Goal: Task Accomplishment & Management: Manage account settings

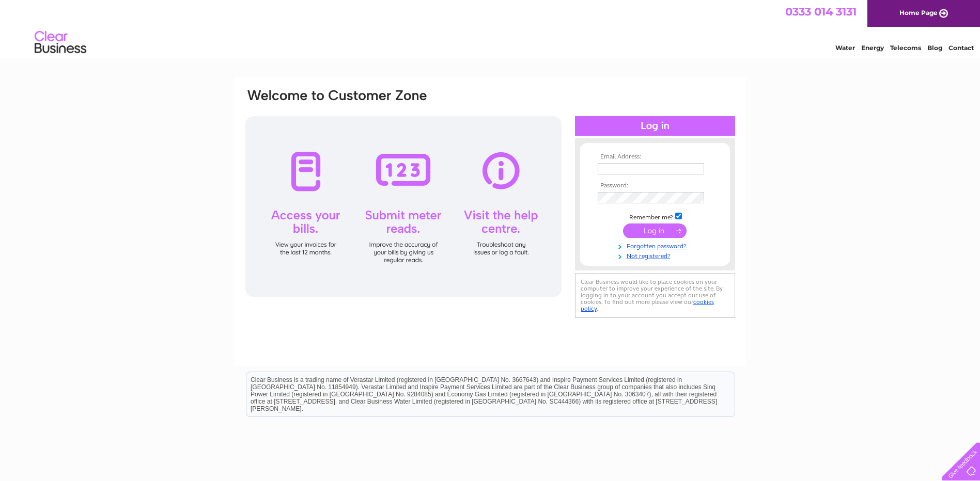
click at [612, 166] on input "text" at bounding box center [651, 168] width 106 height 11
paste input "[EMAIL_ADDRESS][DOMAIN_NAME]"
type input "[EMAIL_ADDRESS][DOMAIN_NAME]"
click at [682, 218] on td "Remember me?" at bounding box center [655, 217] width 120 height 10
click at [681, 213] on input "checkbox" at bounding box center [678, 216] width 7 height 7
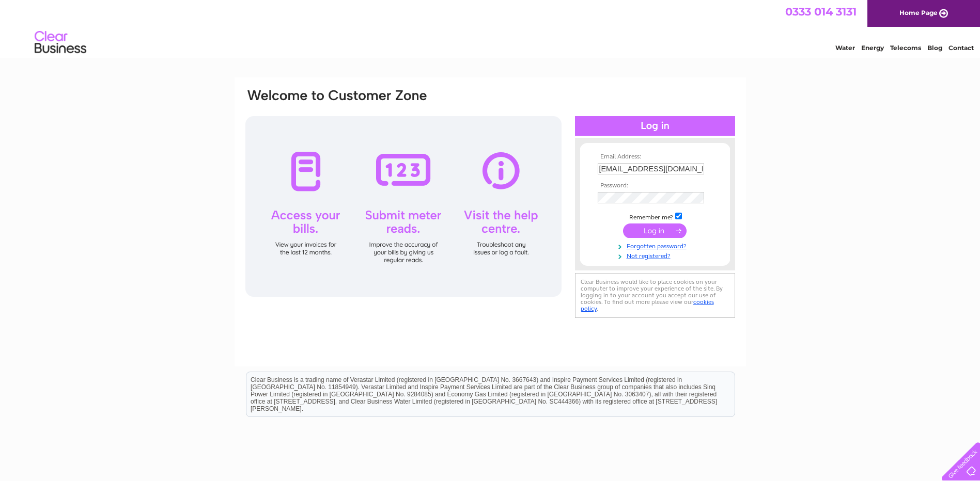
checkbox input "false"
click at [654, 228] on input "submit" at bounding box center [655, 231] width 64 height 14
click at [647, 229] on input "submit" at bounding box center [655, 231] width 64 height 14
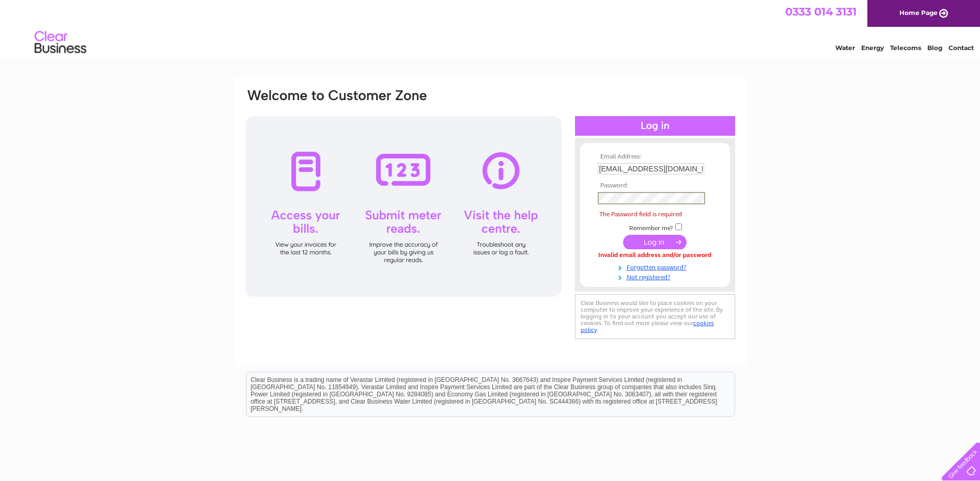
click at [646, 249] on tbody "Email Address: makhua666@gmail.com Password: The Password field is required Rem…" at bounding box center [655, 217] width 120 height 128
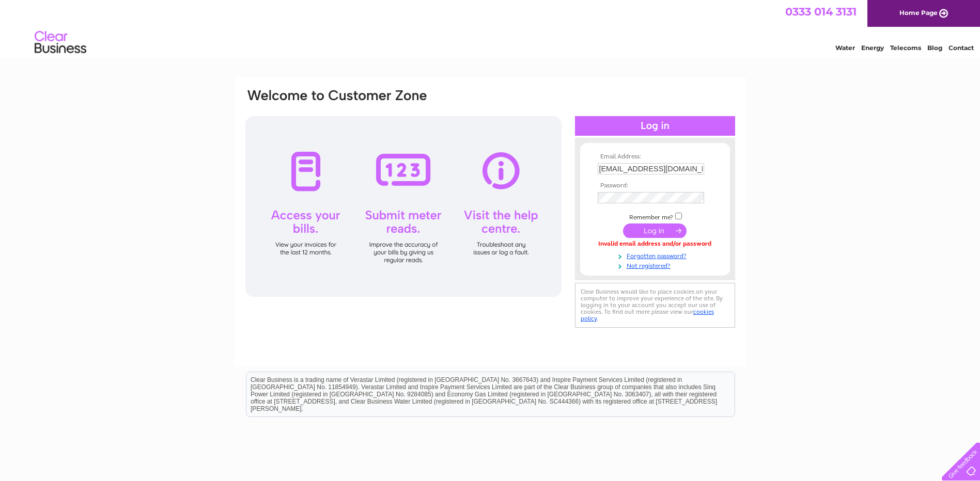
click at [648, 236] on input "submit" at bounding box center [655, 231] width 64 height 14
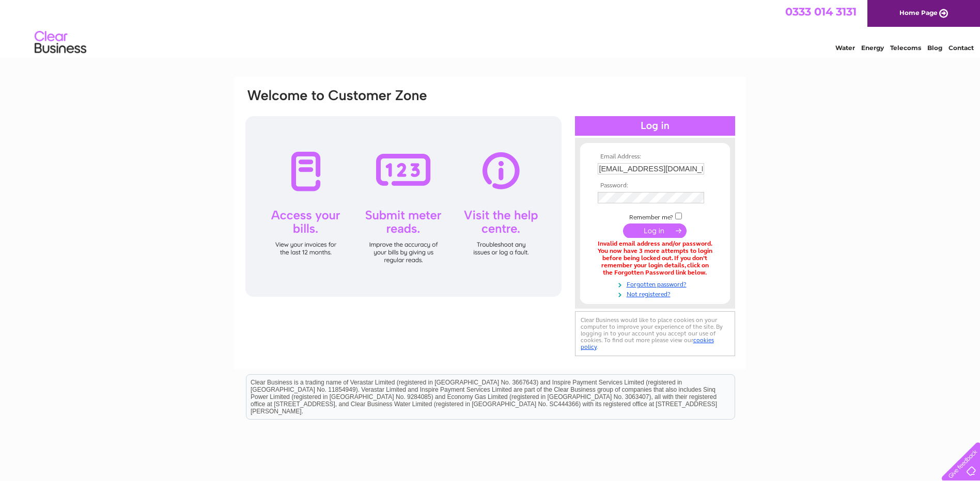
click at [653, 232] on input "submit" at bounding box center [655, 231] width 64 height 14
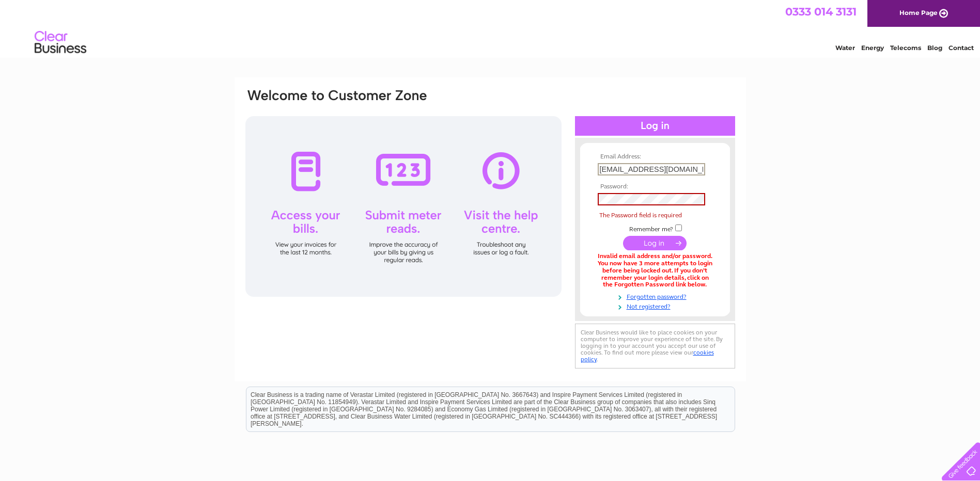
drag, startPoint x: 689, startPoint y: 167, endPoint x: 553, endPoint y: 135, distance: 139.5
click at [519, 159] on div "Email Address: [EMAIL_ADDRESS][DOMAIN_NAME] Password: The Password field is req…" at bounding box center [490, 230] width 492 height 284
paste input "Tang Mak 12345@"
click at [665, 169] on input "Tang Mak 12345@" at bounding box center [651, 169] width 107 height 12
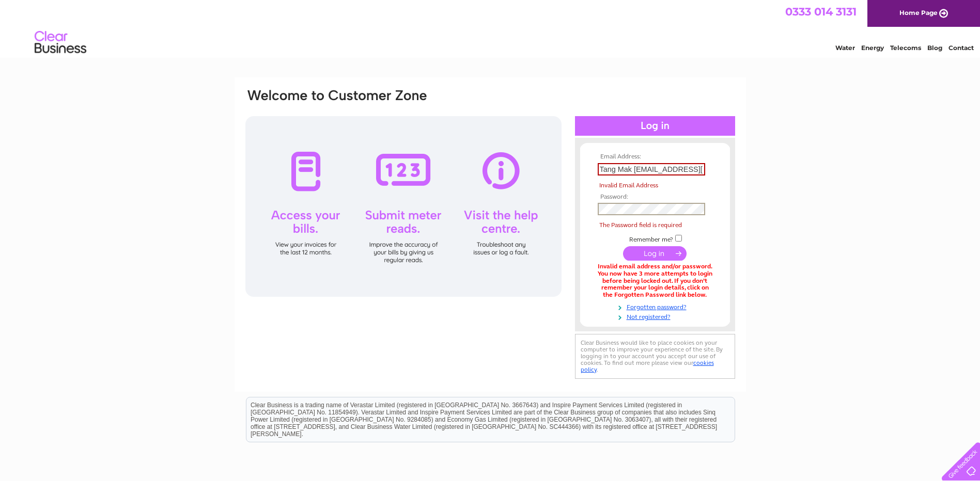
click at [661, 197] on tbody "Email Address: Tang Mak [EMAIL_ADDRESS][DOMAIN_NAME] Invalid Email Address Pass…" at bounding box center [655, 237] width 120 height 168
click at [672, 251] on td at bounding box center [655, 254] width 120 height 20
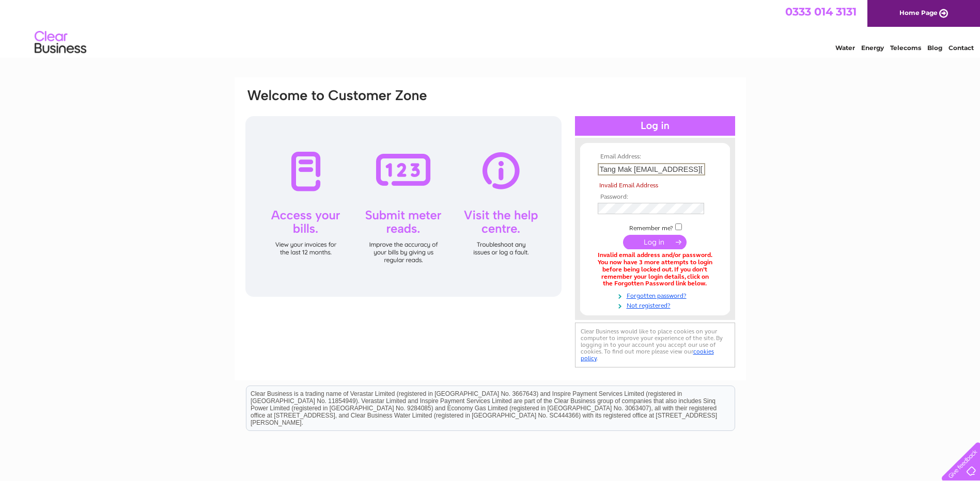
click at [699, 170] on input "Tang Mak 12345@gmail.com" at bounding box center [651, 169] width 107 height 12
type input "Tang Mak 12345@"
click at [656, 240] on input "submit" at bounding box center [655, 242] width 64 height 14
click at [778, 224] on div "Email Address: Tang Mak 12345@ Invalid Email Address Password:" at bounding box center [490, 317] width 980 height 480
click at [136, 44] on div "Water Energy Telecoms Blog Contact" at bounding box center [490, 44] width 980 height 34
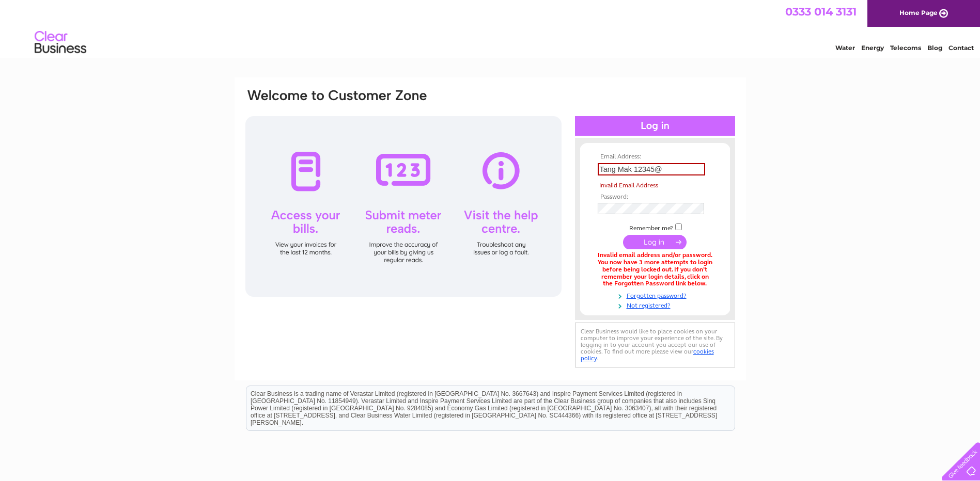
click at [311, 11] on div "0333 014 3131 Home Page" at bounding box center [490, 13] width 980 height 27
